Goal: Complete Application Form: Complete application form

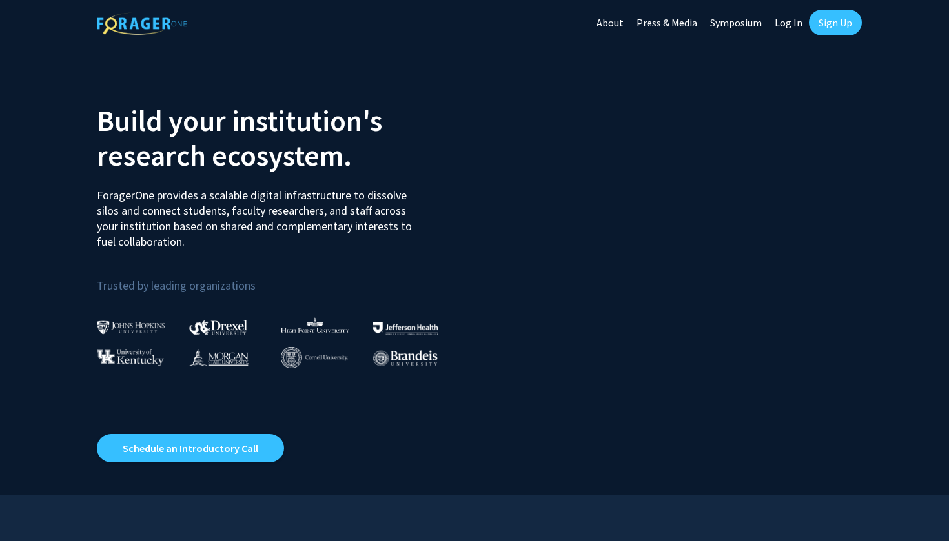
click at [834, 22] on link "Sign Up" at bounding box center [835, 23] width 53 height 26
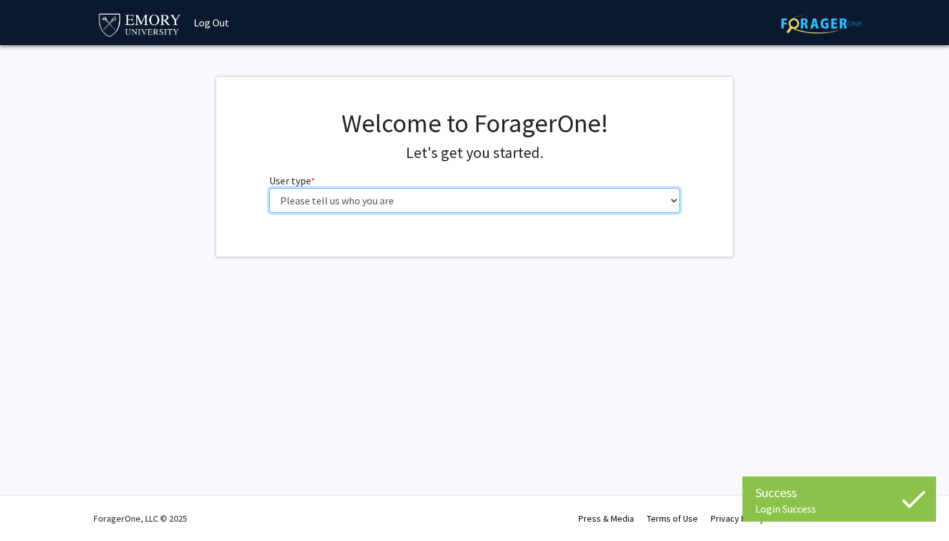
select select "1: undergrad"
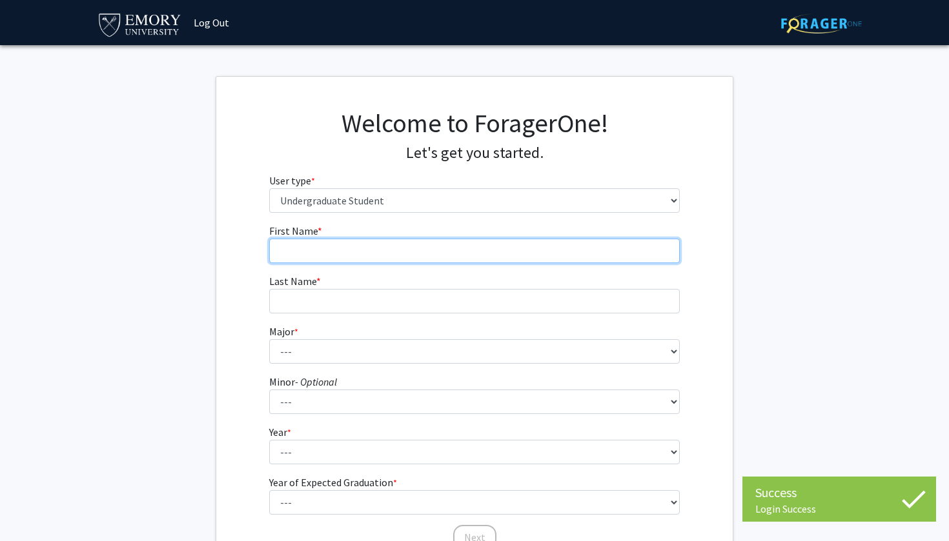
click at [590, 254] on input "First Name * required" at bounding box center [474, 251] width 411 height 25
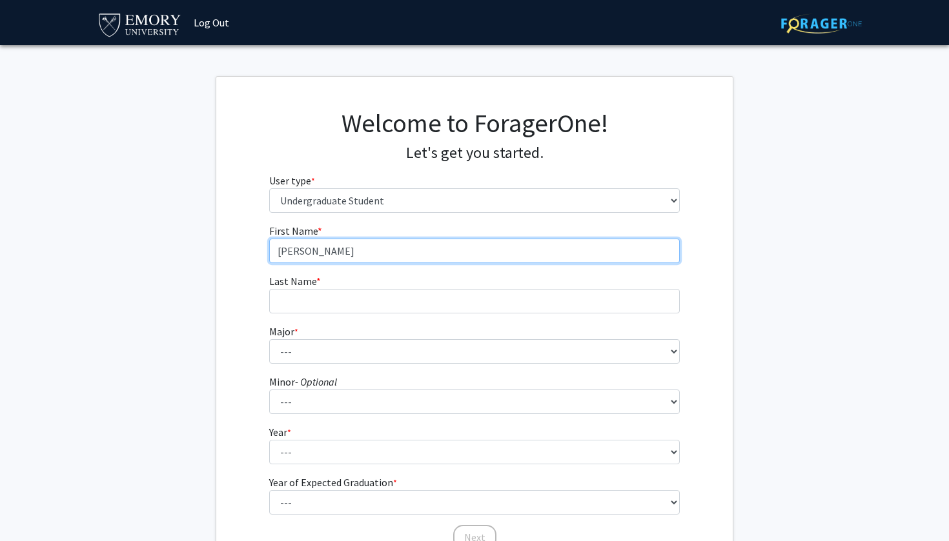
type input "[PERSON_NAME]"
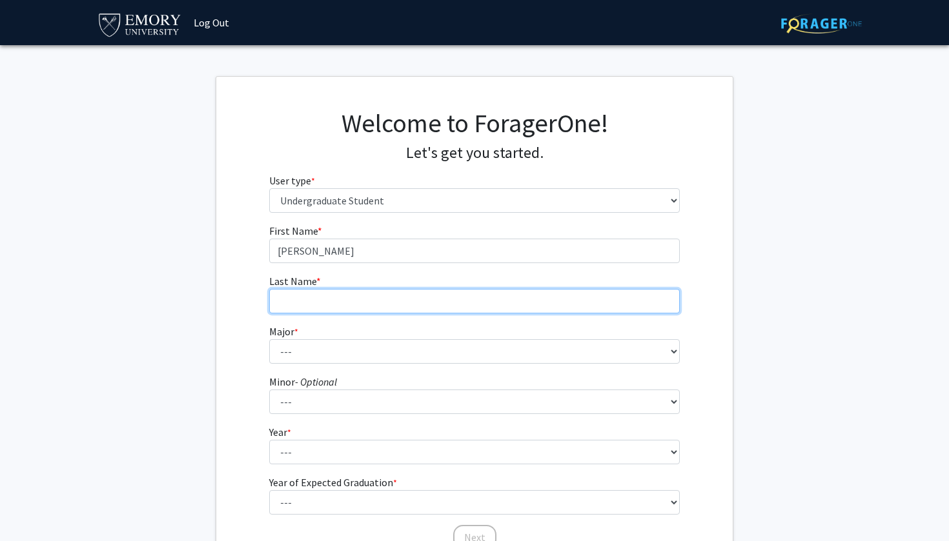
click at [525, 305] on input "Last Name * required" at bounding box center [474, 301] width 411 height 25
type input "Marconi"
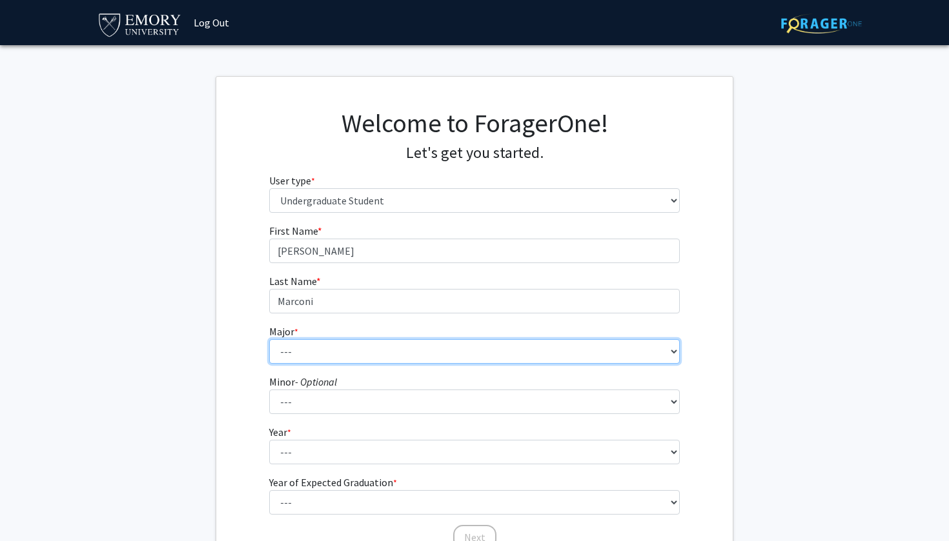
select select "56: 1016"
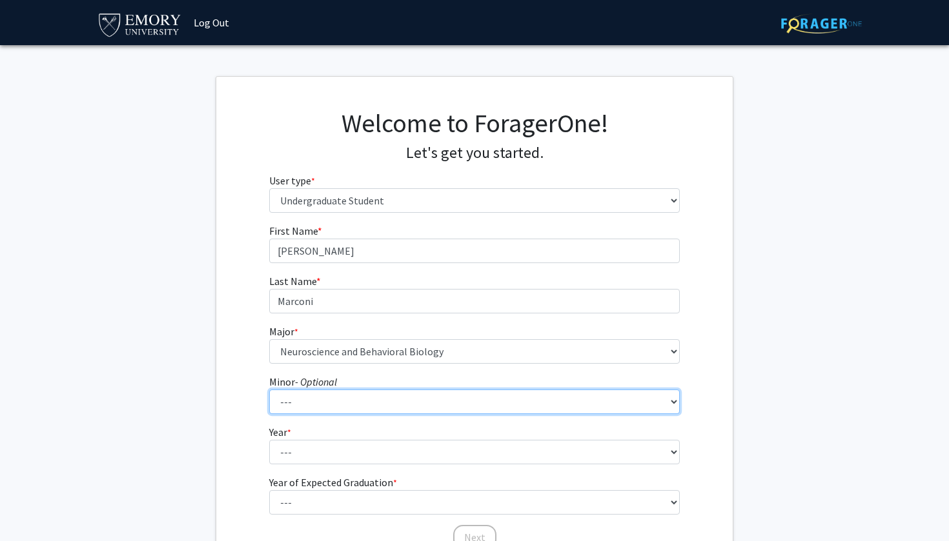
select select "20: 747"
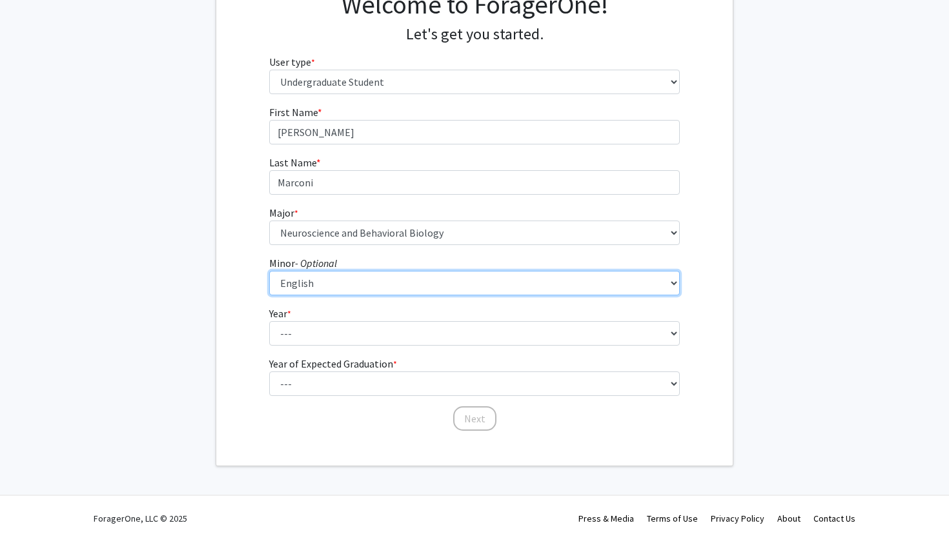
scroll to position [118, 0]
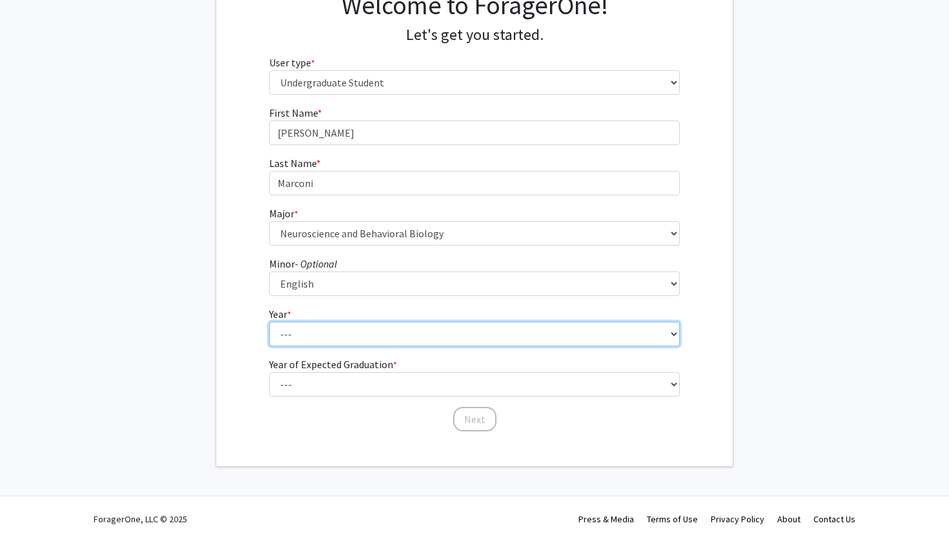
select select "1: first-year"
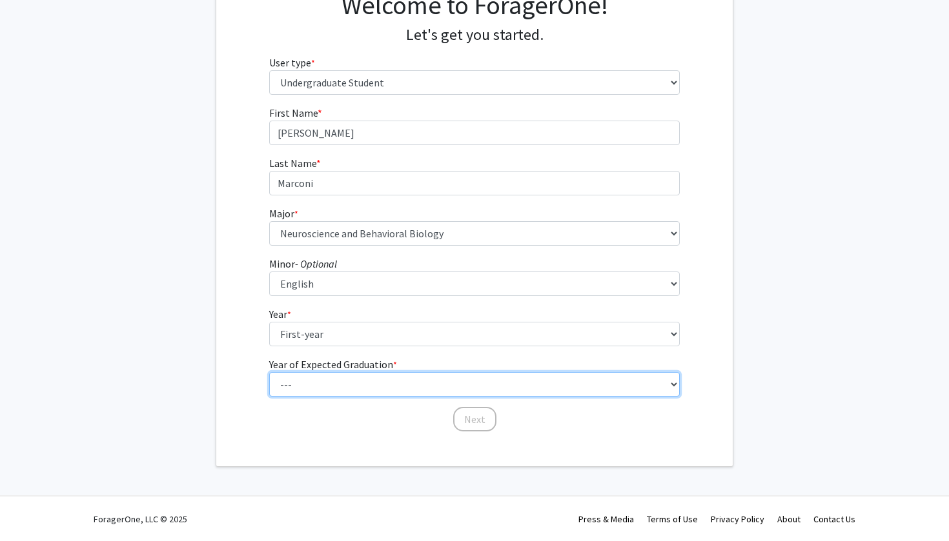
select select "5: 2029"
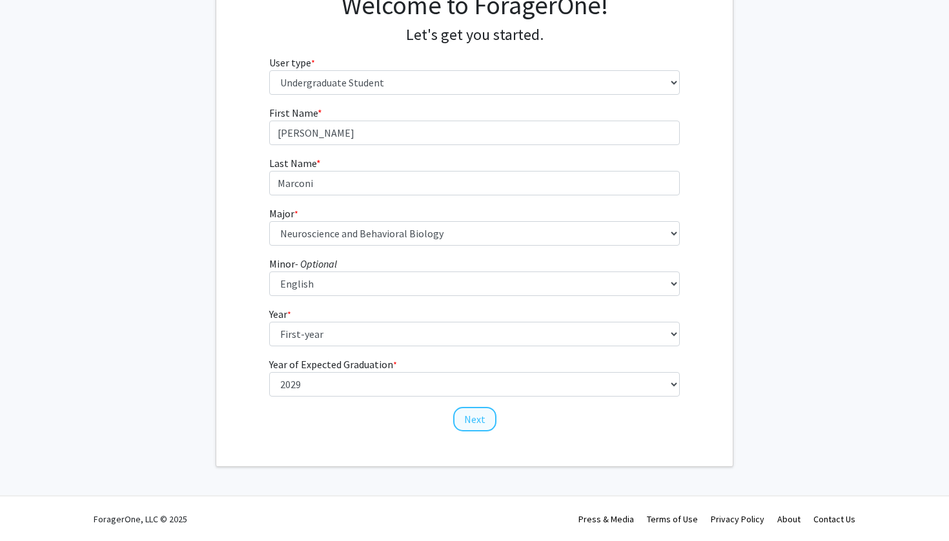
click at [461, 413] on button "Next" at bounding box center [474, 419] width 43 height 25
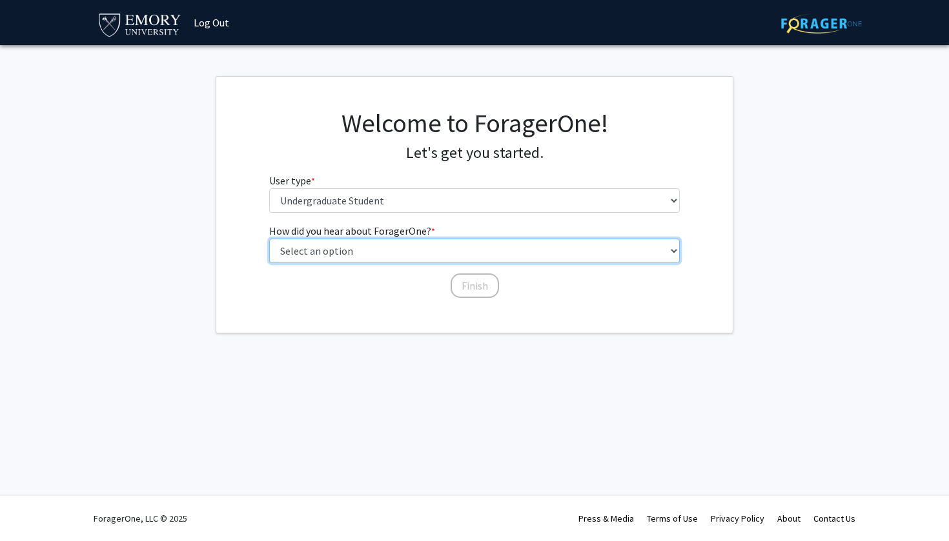
select select "3: university_website"
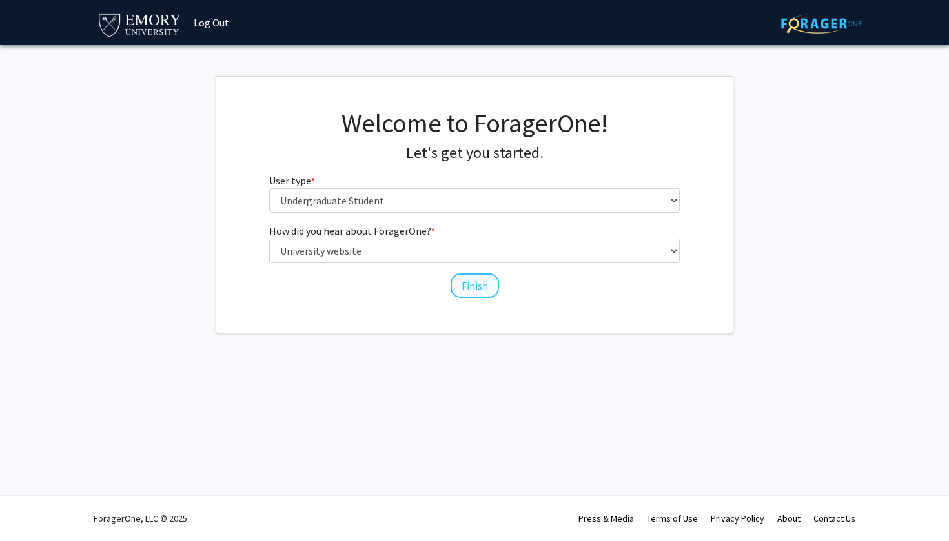
click at [473, 286] on button "Finish" at bounding box center [474, 286] width 48 height 25
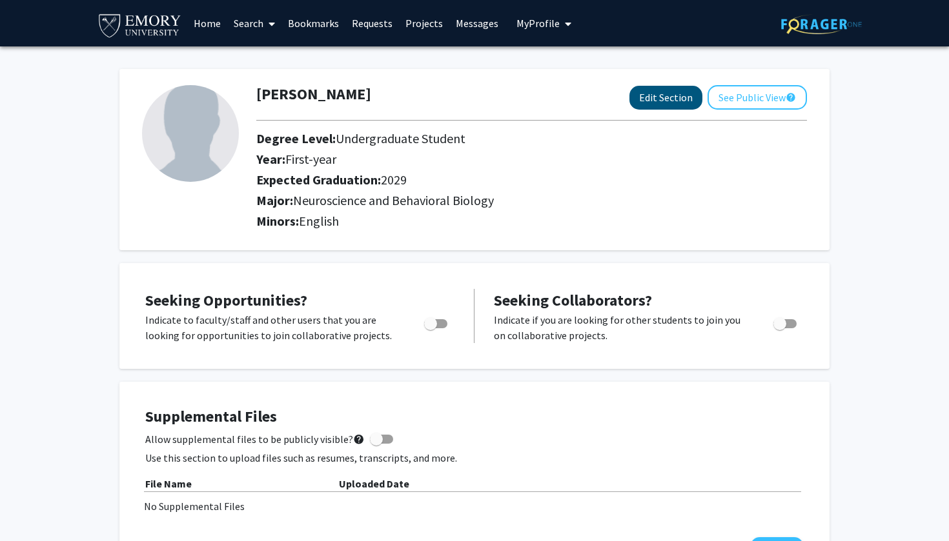
click at [658, 103] on button "Edit Section" at bounding box center [665, 98] width 73 height 24
select select "first-year"
select select "2029"
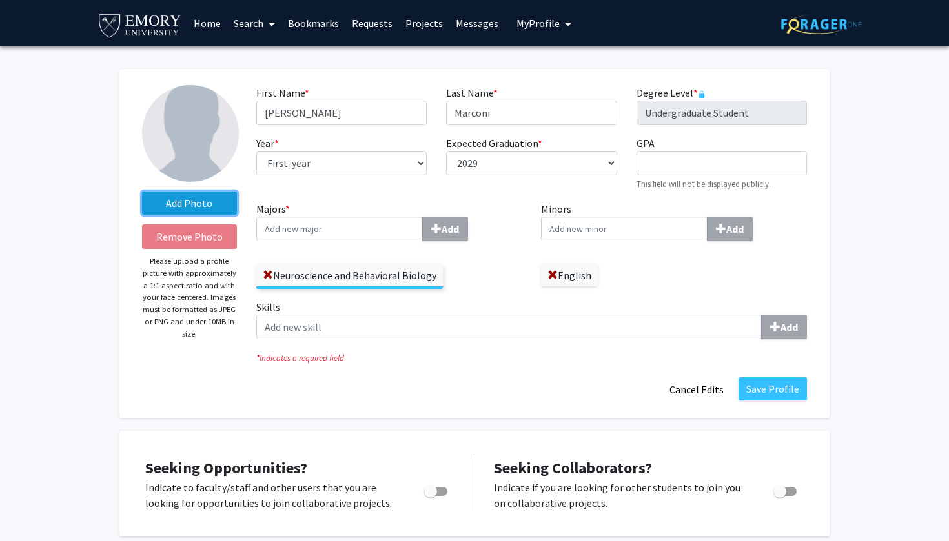
click at [205, 205] on label "Add Photo" at bounding box center [189, 203] width 95 height 23
click at [0, 0] on input "Add Photo" at bounding box center [0, 0] width 0 height 0
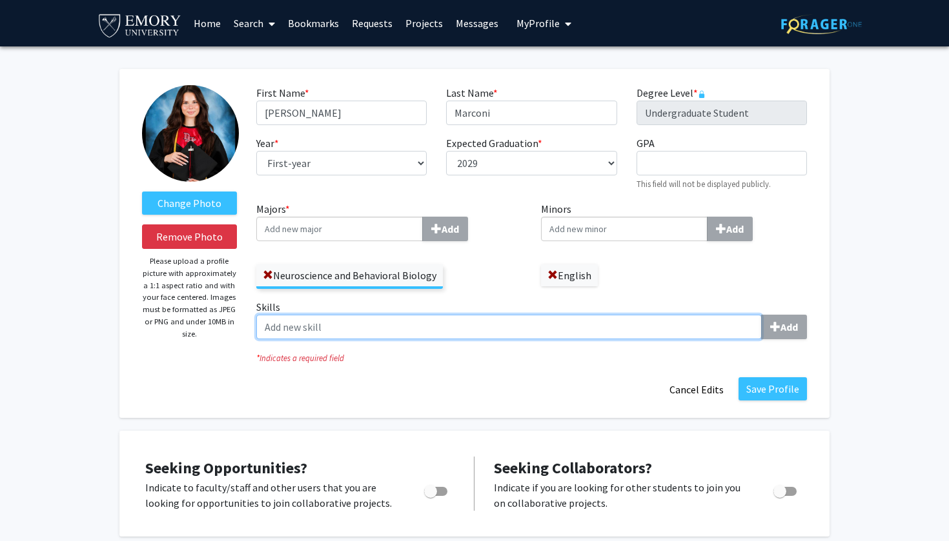
click at [627, 331] on input "Skills Add" at bounding box center [508, 327] width 505 height 25
type input "spanish"
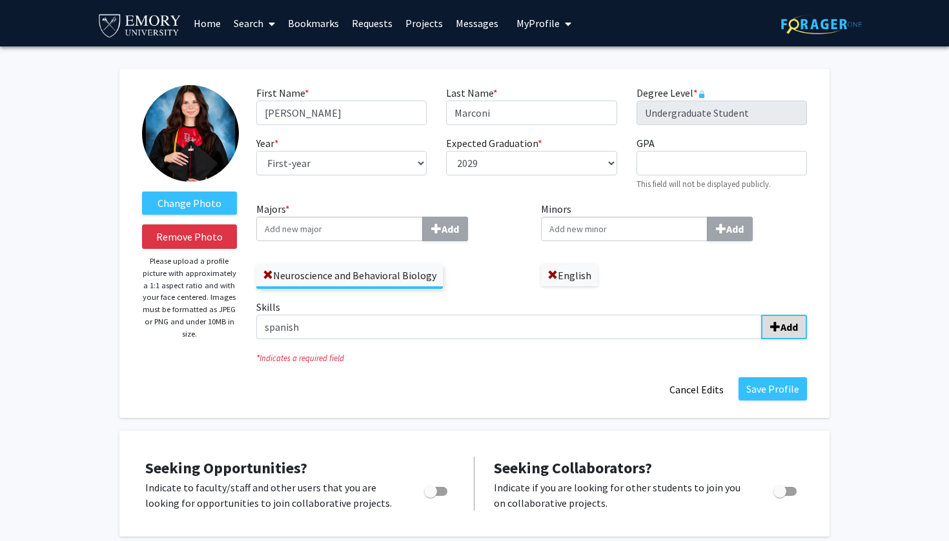
click at [776, 331] on span "submit" at bounding box center [775, 327] width 10 height 10
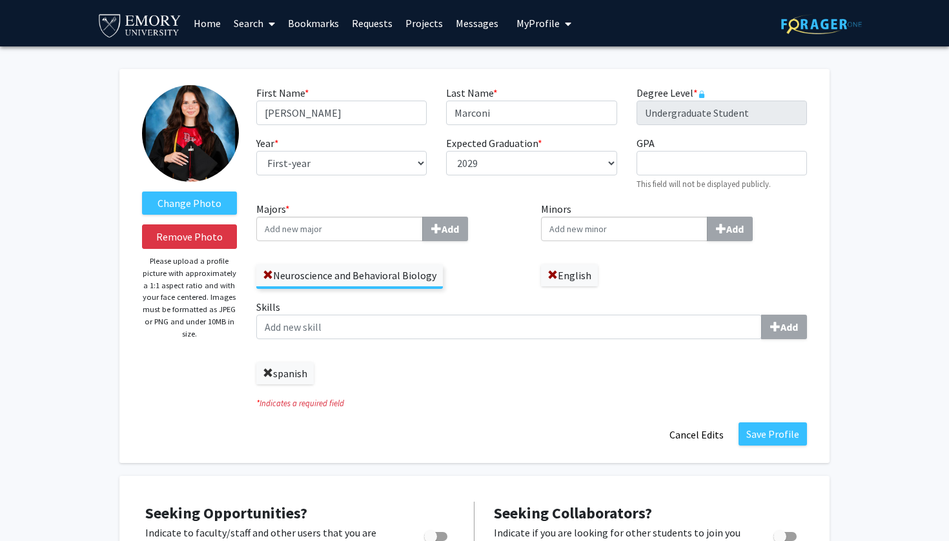
click at [268, 378] on span at bounding box center [268, 373] width 10 height 10
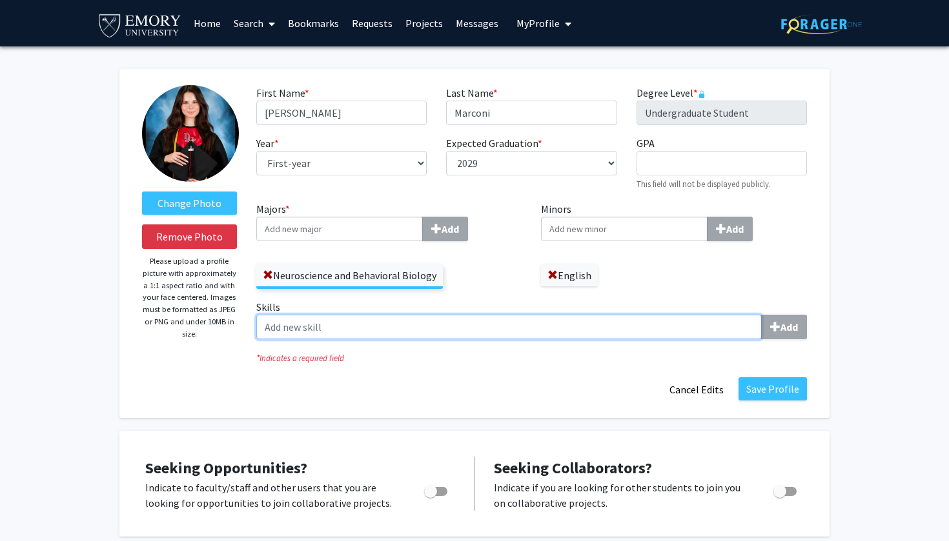
click at [314, 330] on input "Skills Add" at bounding box center [508, 327] width 505 height 25
type input "Bilingual"
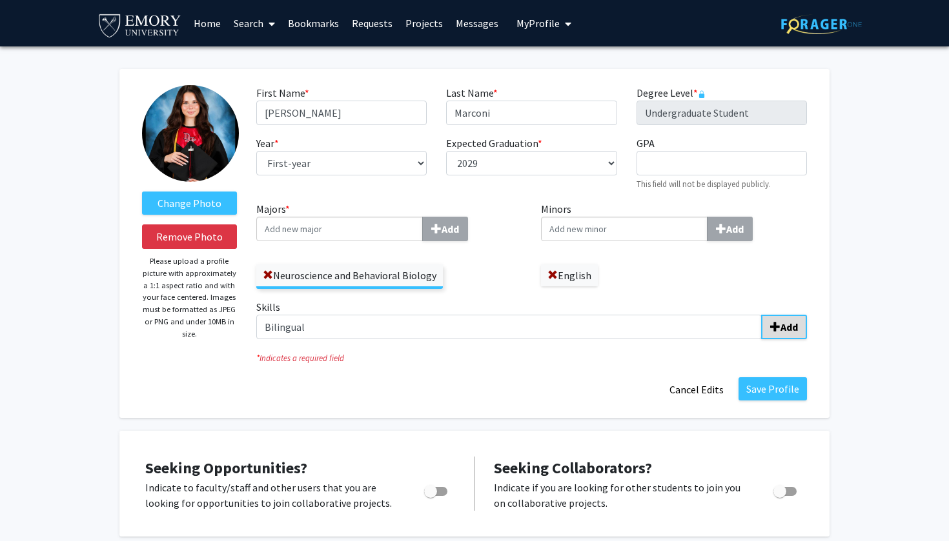
click at [785, 336] on button "Add" at bounding box center [784, 327] width 46 height 25
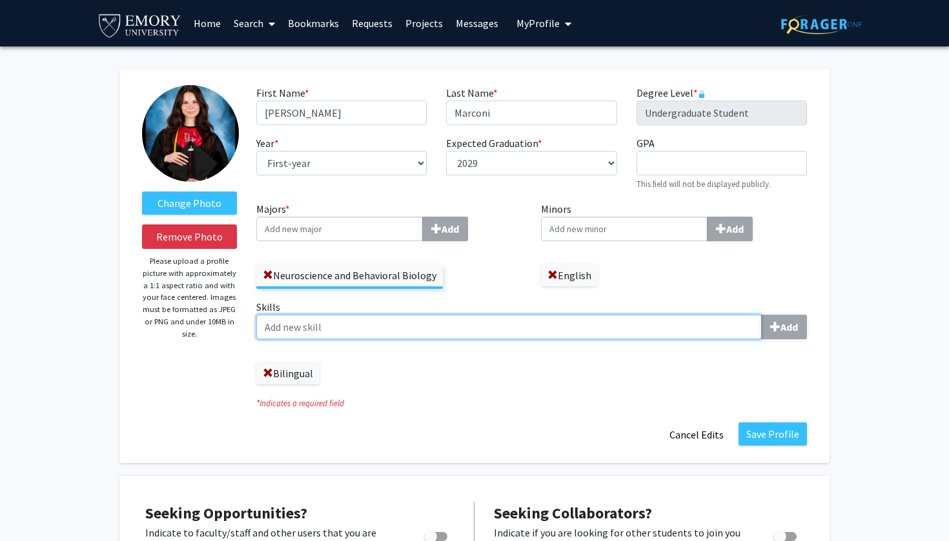
click at [545, 317] on input "Skills Add" at bounding box center [508, 327] width 505 height 25
type input "FlowJo"
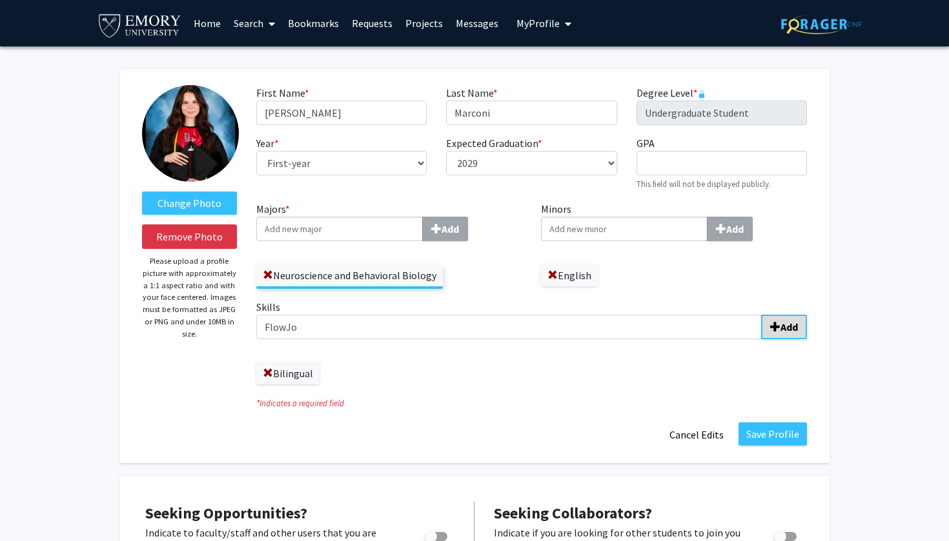
click at [769, 328] on button "Add" at bounding box center [784, 327] width 46 height 25
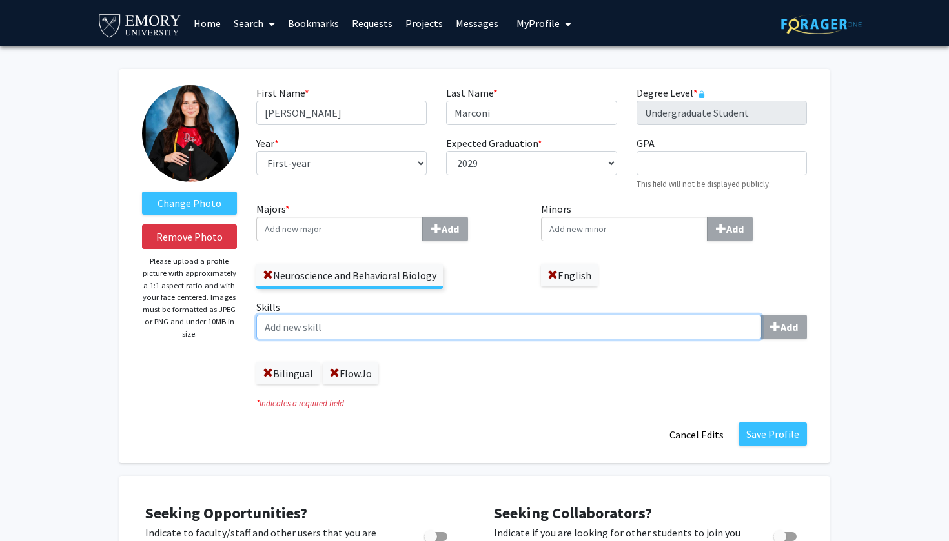
click at [640, 334] on input "Skills Add" at bounding box center [508, 327] width 505 height 25
type input "M"
type input "MS Office"
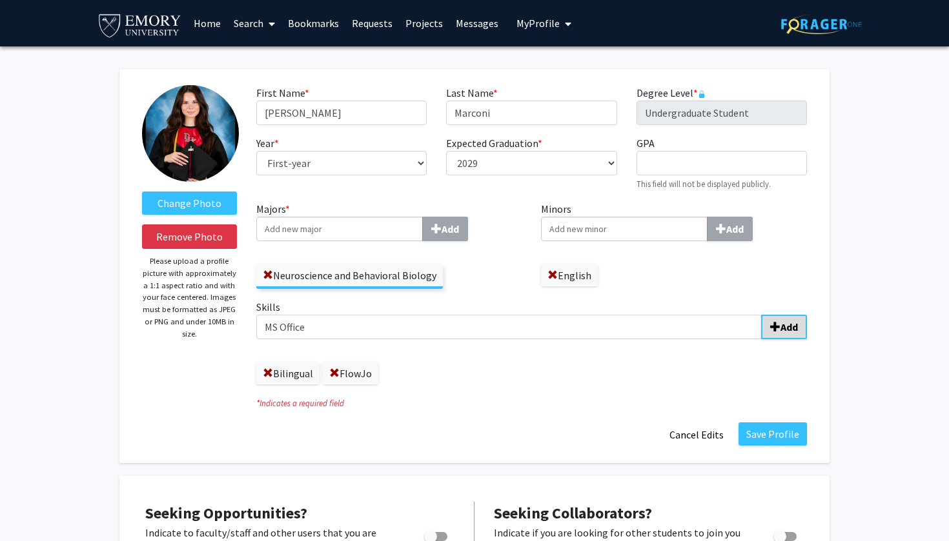
click at [778, 322] on button "Add" at bounding box center [784, 327] width 46 height 25
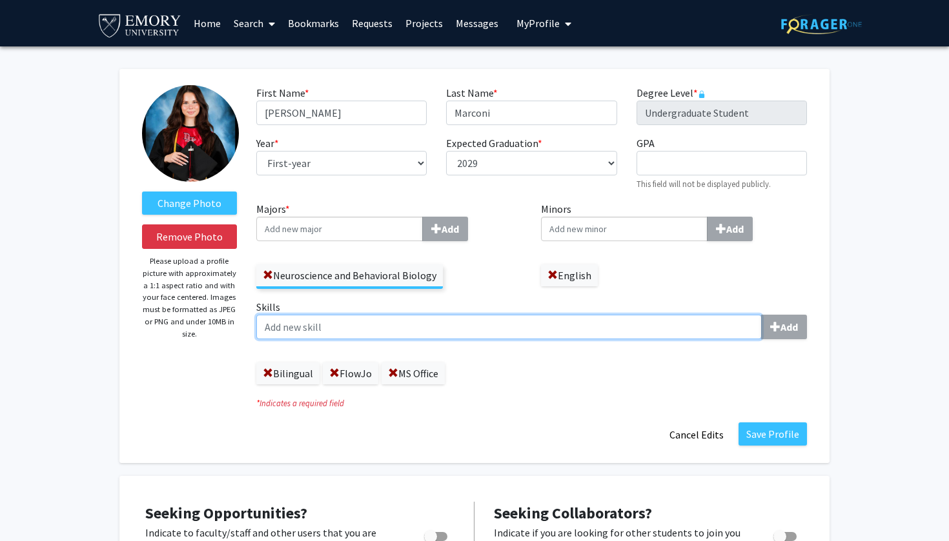
click at [679, 334] on input "Skills Add" at bounding box center [508, 327] width 505 height 25
type input "Writing"
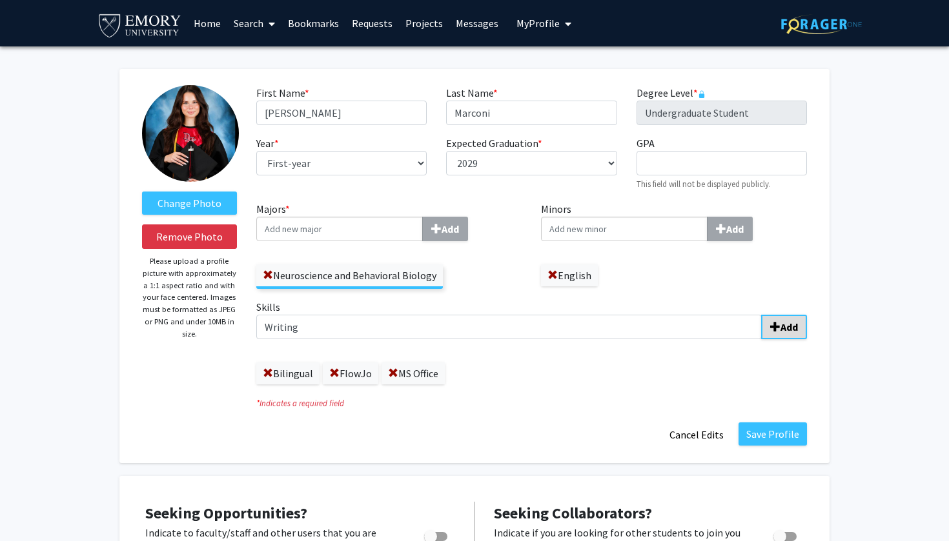
click at [781, 330] on b "Add" at bounding box center [788, 327] width 17 height 13
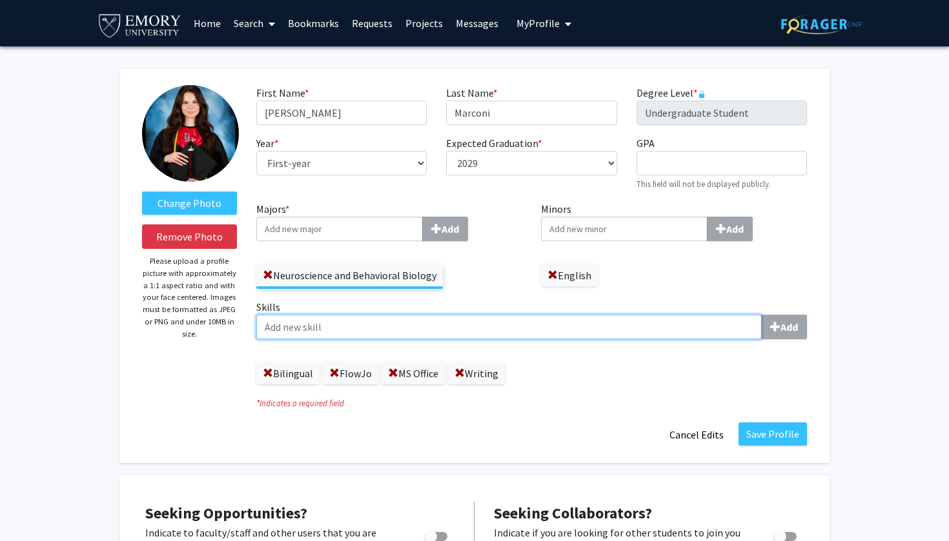
click at [670, 328] on input "Skills Add" at bounding box center [508, 327] width 505 height 25
type input "BSL 2*"
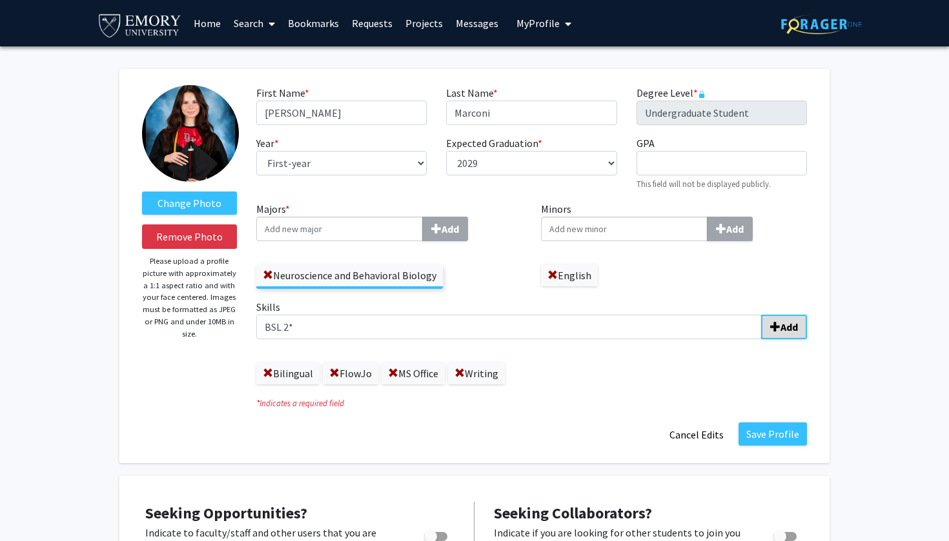
click at [794, 327] on b "Add" at bounding box center [788, 327] width 17 height 13
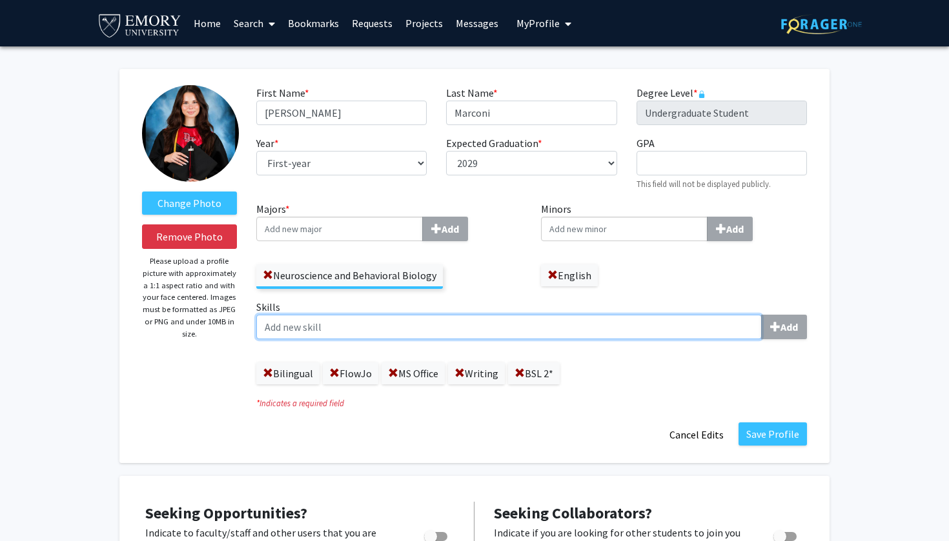
click at [647, 334] on input "Skills Add" at bounding box center [508, 327] width 505 height 25
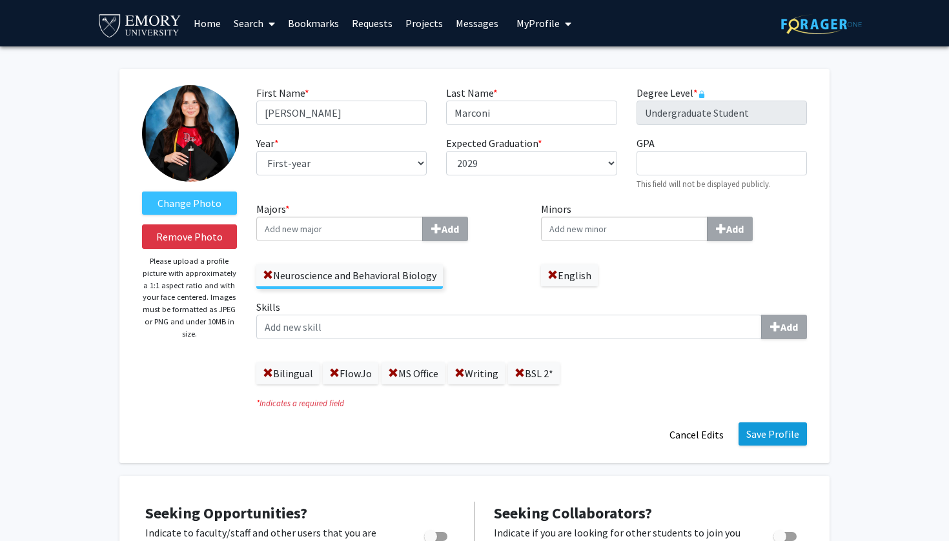
click at [779, 435] on button "Save Profile" at bounding box center [772, 434] width 68 height 23
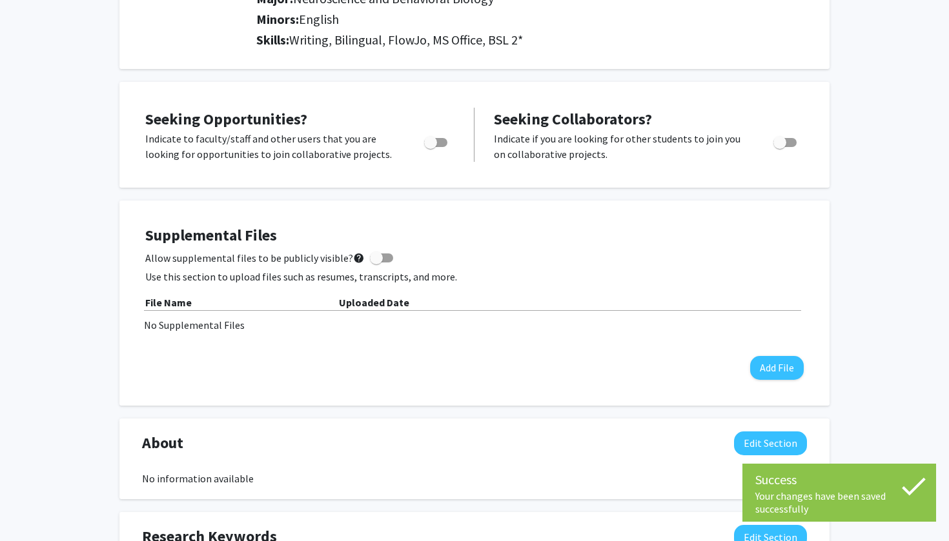
scroll to position [203, 0]
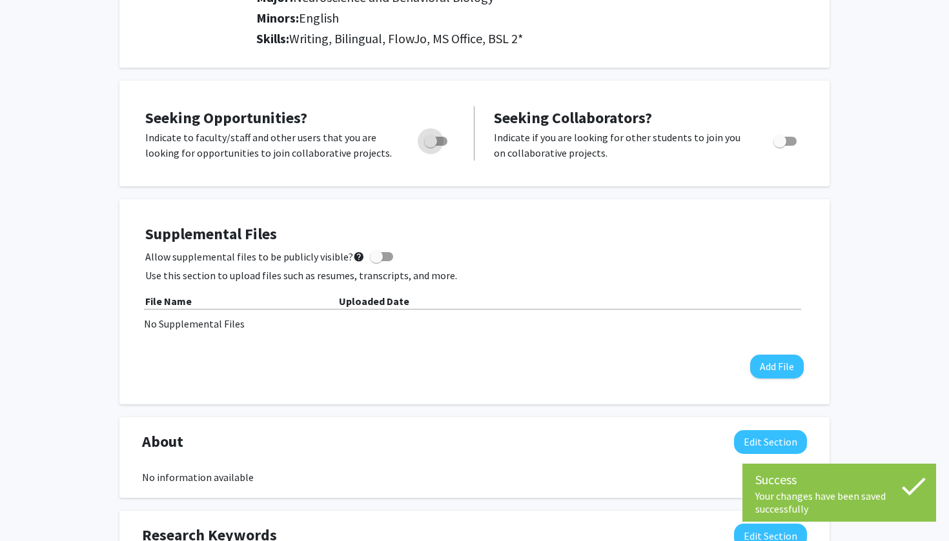
click at [437, 141] on span "Toggle" at bounding box center [435, 141] width 23 height 9
click at [430, 146] on input "Are you actively seeking opportunities?" at bounding box center [430, 146] width 1 height 1
checkbox input "true"
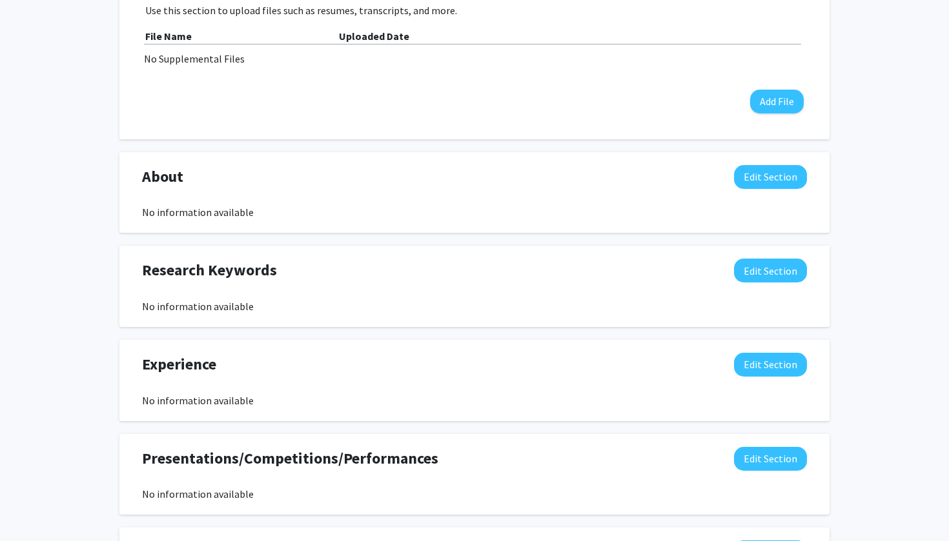
scroll to position [586, 0]
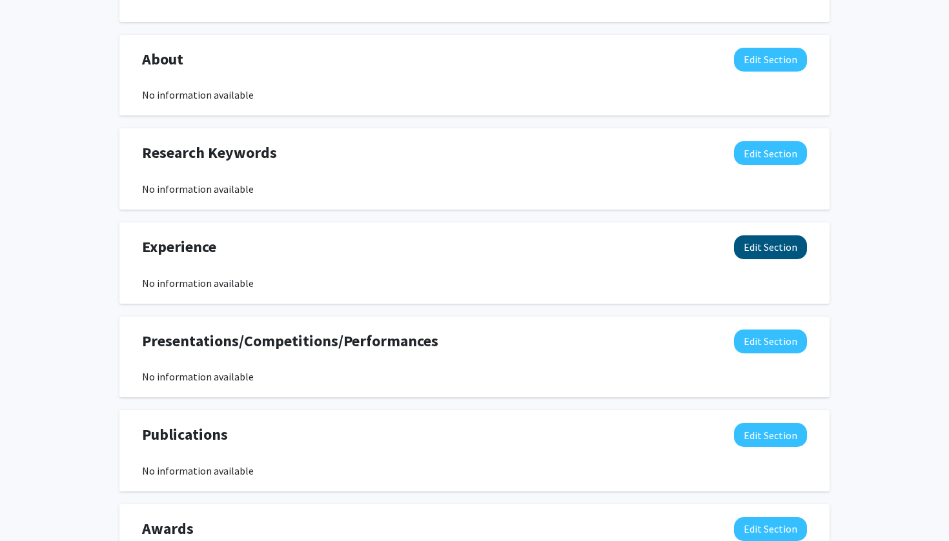
click at [789, 248] on button "Edit Section" at bounding box center [770, 248] width 73 height 24
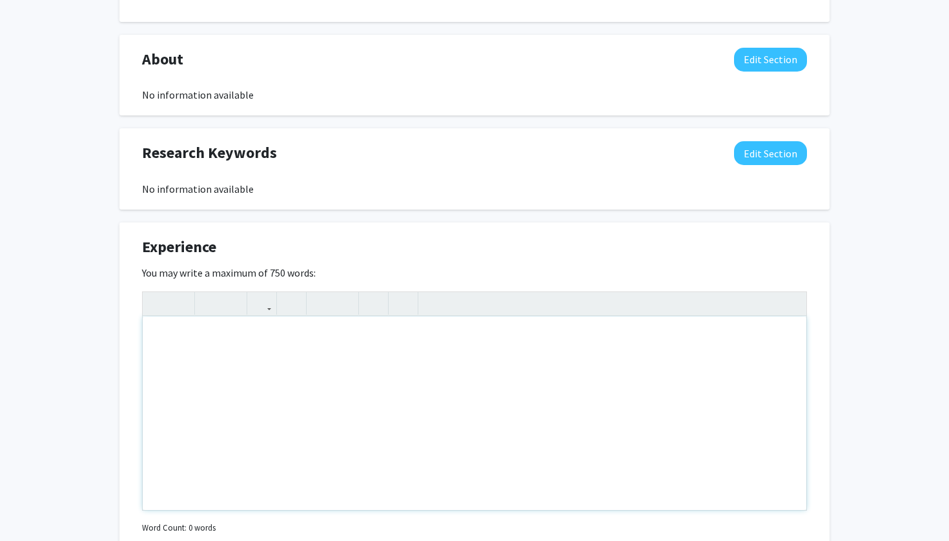
click at [373, 387] on div "Note to users with screen readers: Please deactivate our accessibility plugin f…" at bounding box center [474, 414] width 663 height 194
click at [488, 224] on div "Experience Edit Section You may write a maximum of 750 words: Insert link Remov…" at bounding box center [474, 404] width 710 height 363
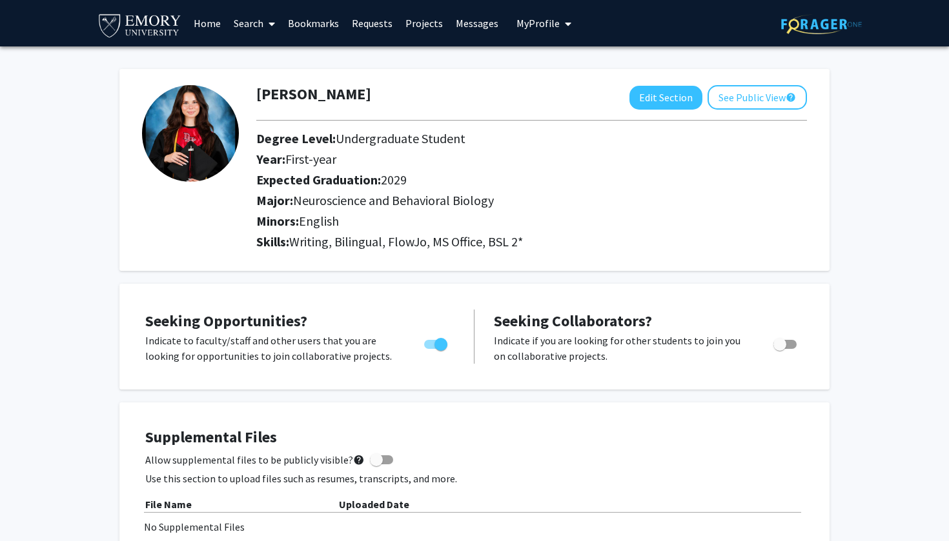
scroll to position [0, 0]
click at [768, 95] on button "See Public View help" at bounding box center [756, 97] width 99 height 25
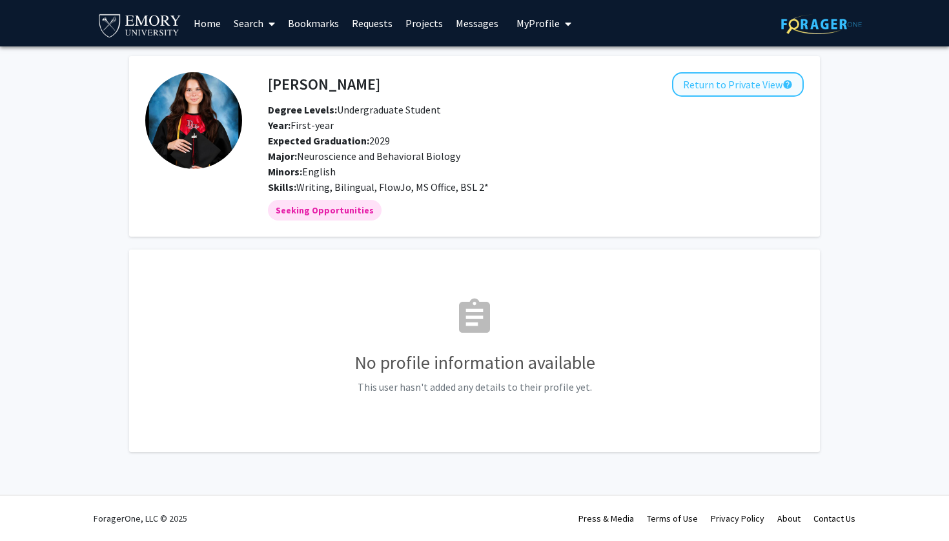
click at [770, 89] on button "Return to Private View help" at bounding box center [738, 84] width 132 height 25
